Goal: Task Accomplishment & Management: Use online tool/utility

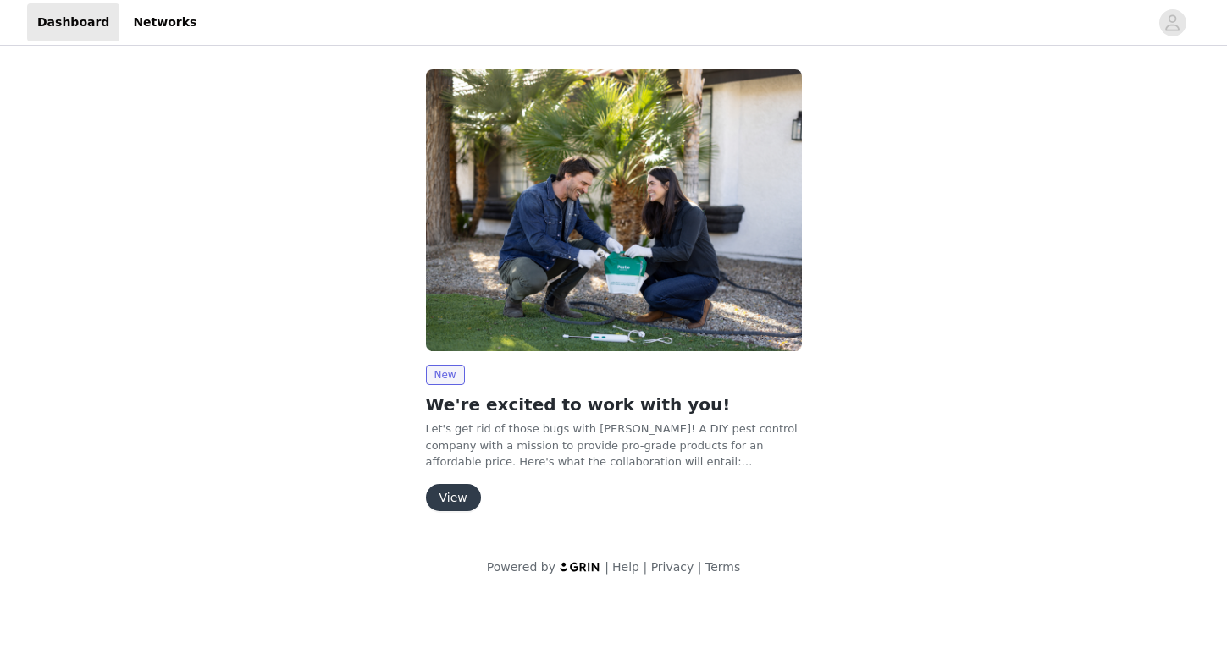
click at [463, 500] on button "View" at bounding box center [453, 497] width 55 height 27
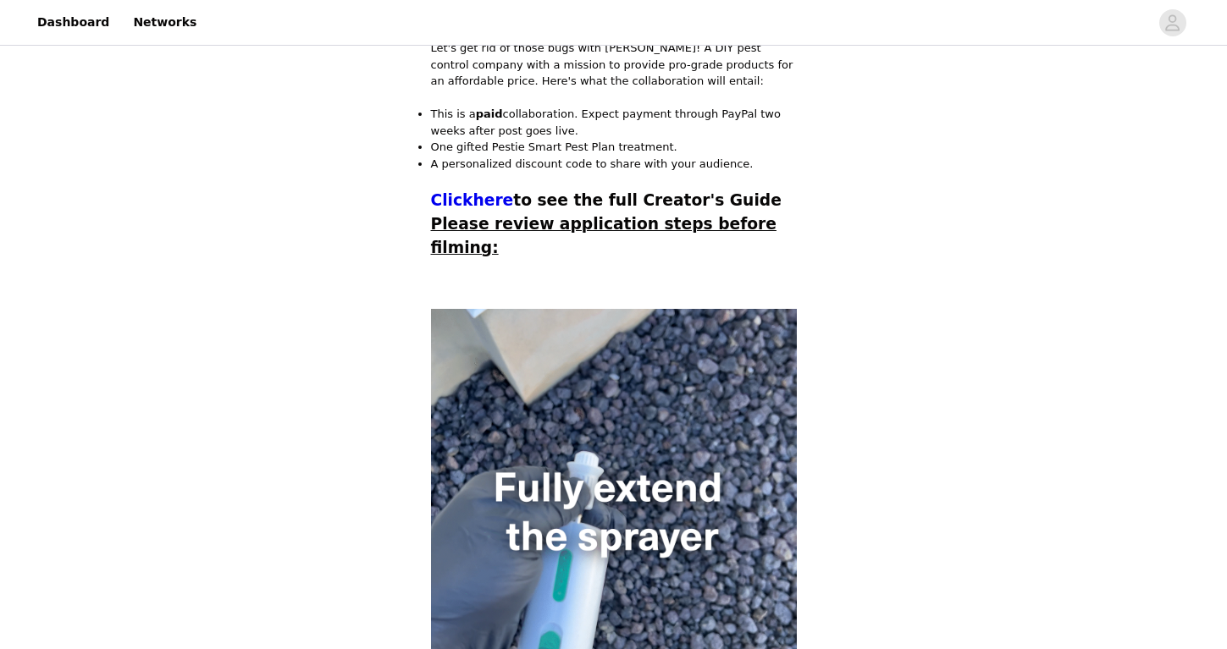
scroll to position [455, 0]
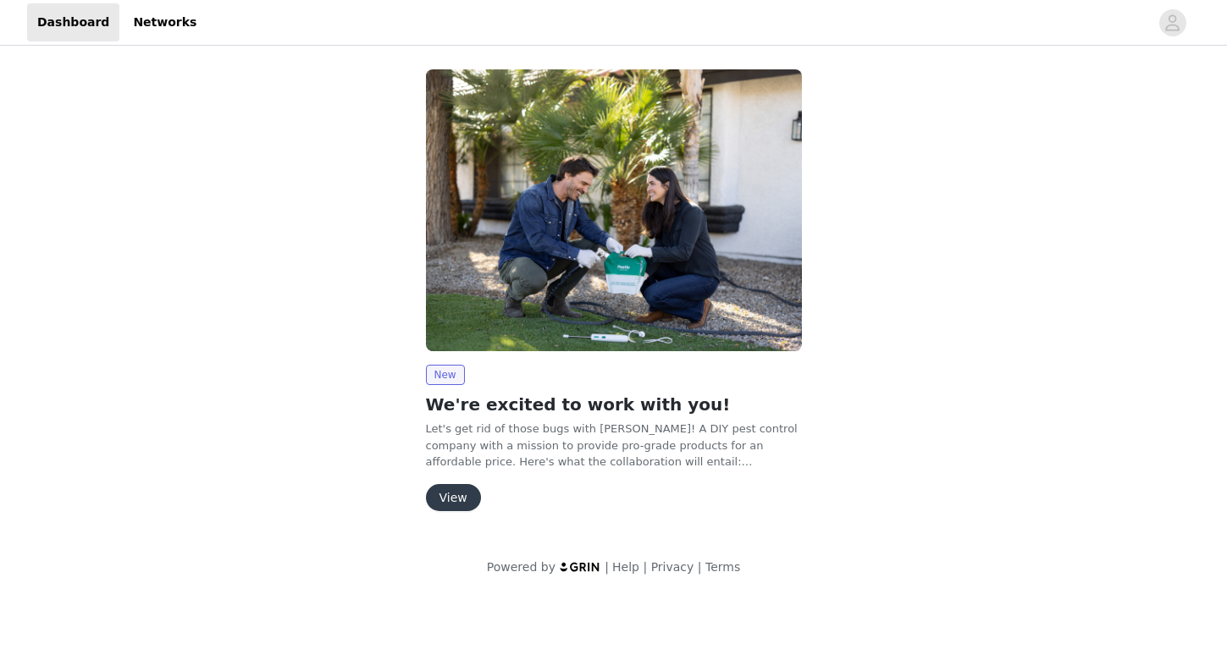
click at [461, 490] on button "View" at bounding box center [453, 497] width 55 height 27
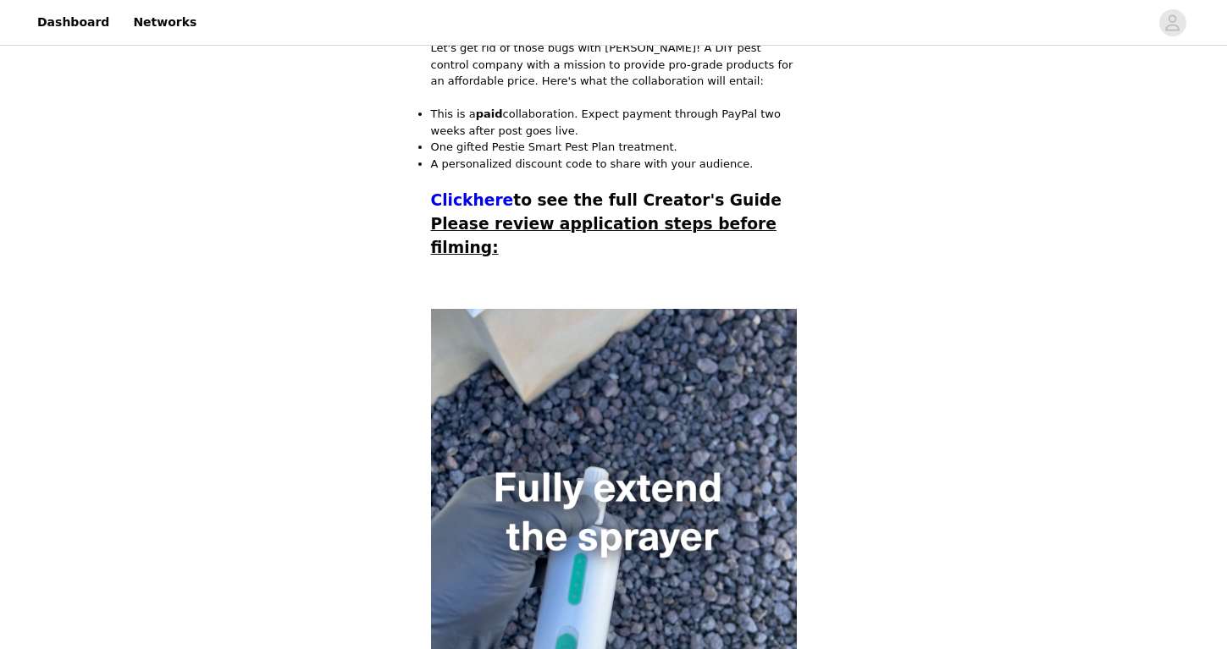
scroll to position [455, 0]
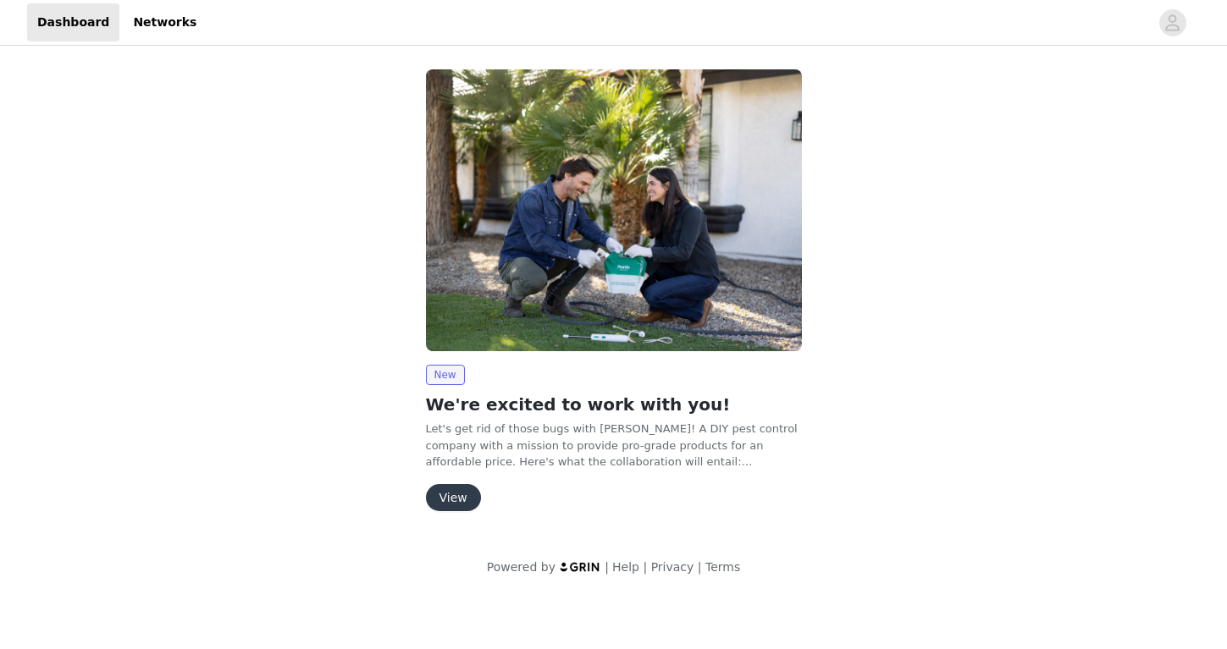
click at [466, 512] on div "New We're excited to work with you! Let's get rid of those bugs with Pestie! A …" at bounding box center [614, 293] width 396 height 469
click at [466, 487] on button "View" at bounding box center [453, 497] width 55 height 27
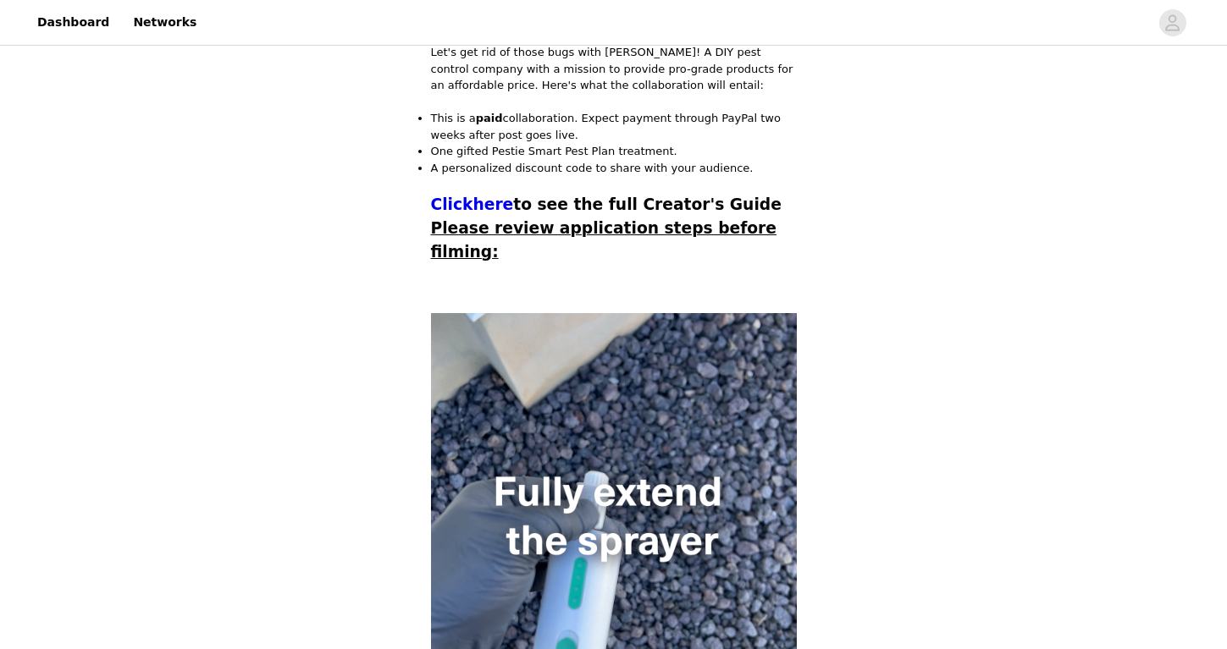
scroll to position [450, 0]
